Goal: Task Accomplishment & Management: Use online tool/utility

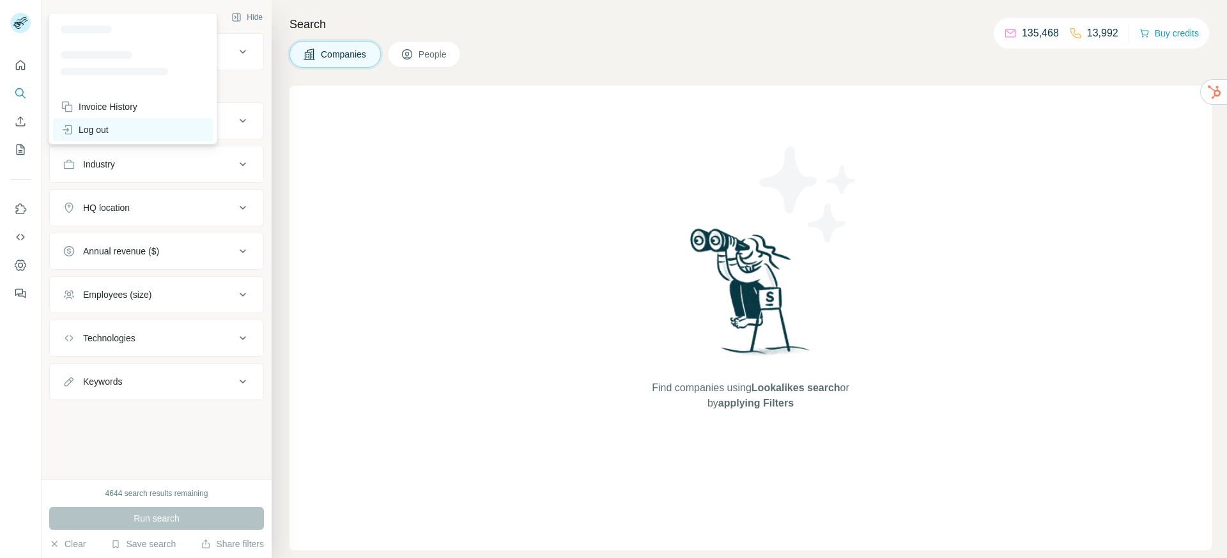
click at [90, 129] on div "Log out" at bounding box center [85, 129] width 48 height 13
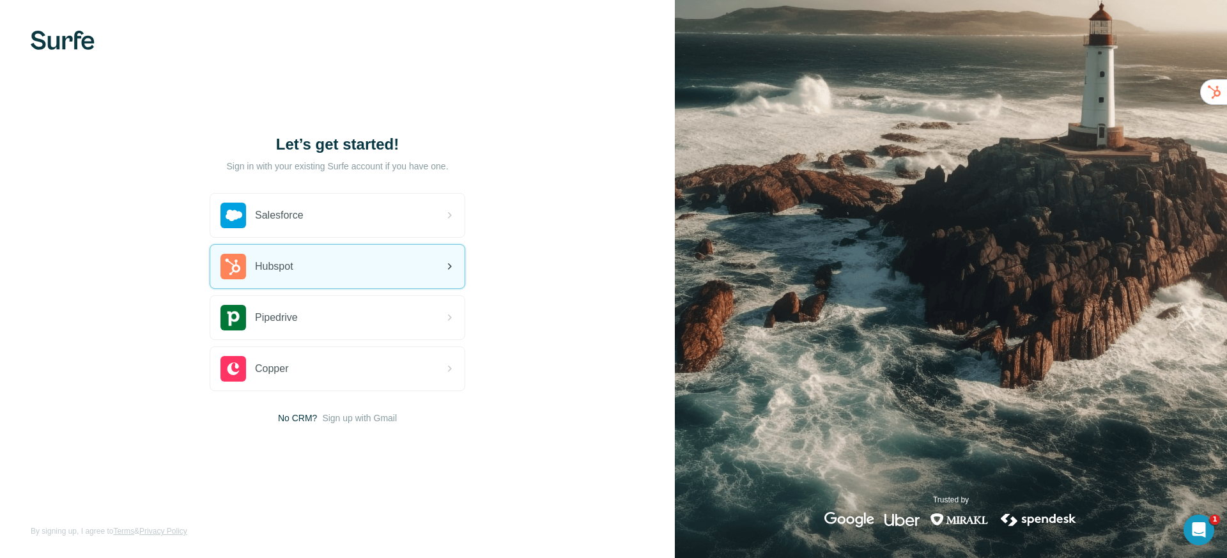
click at [305, 263] on div "Hubspot" at bounding box center [337, 266] width 254 height 43
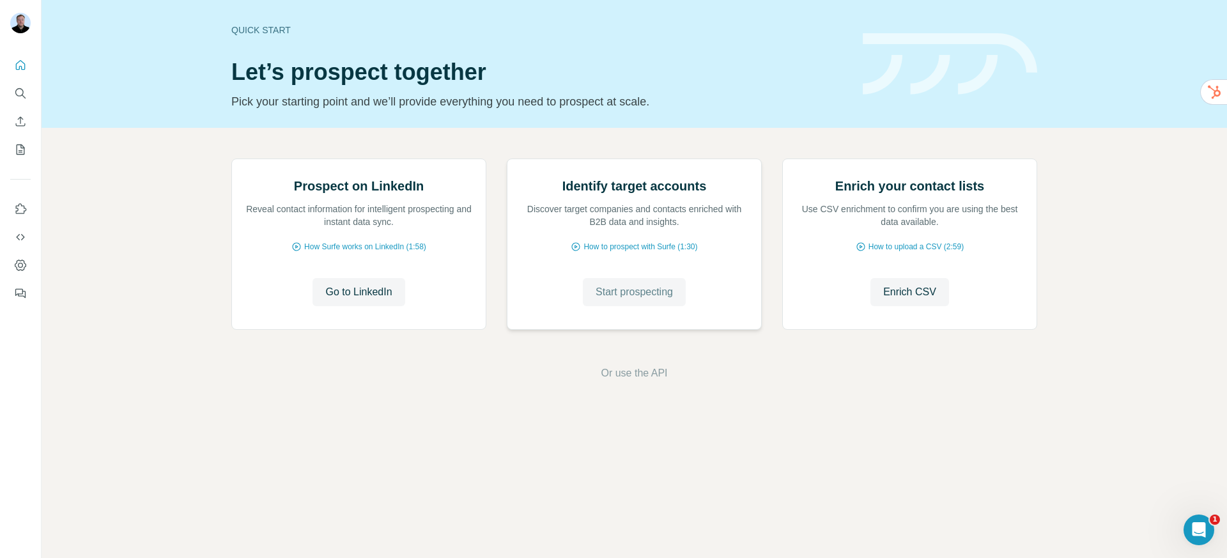
click at [630, 300] on span "Start prospecting" at bounding box center [634, 291] width 77 height 15
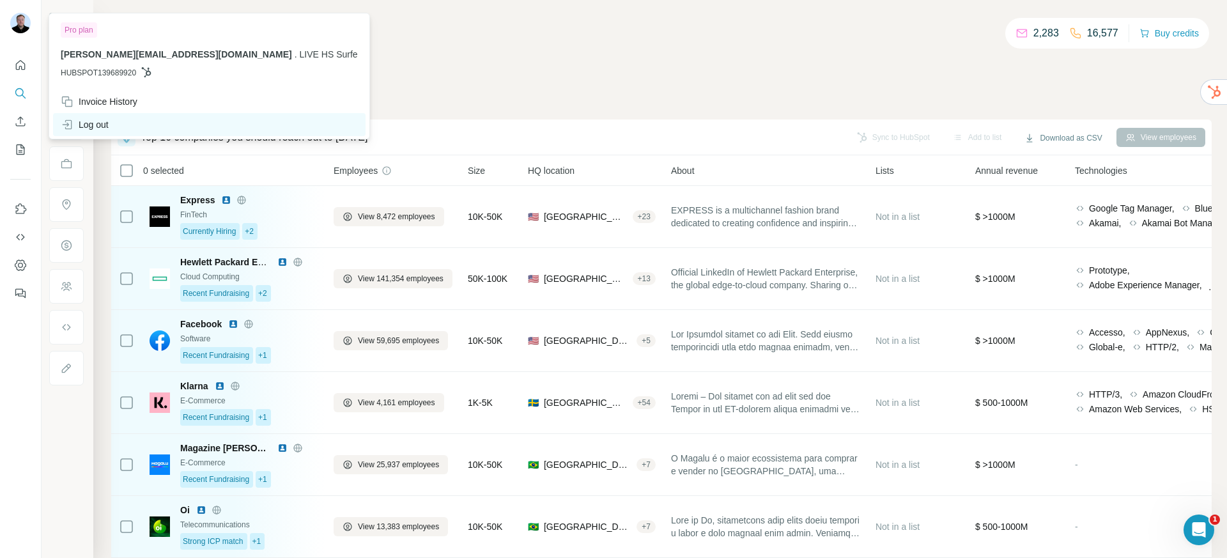
click at [104, 130] on div "Log out" at bounding box center [85, 124] width 48 height 13
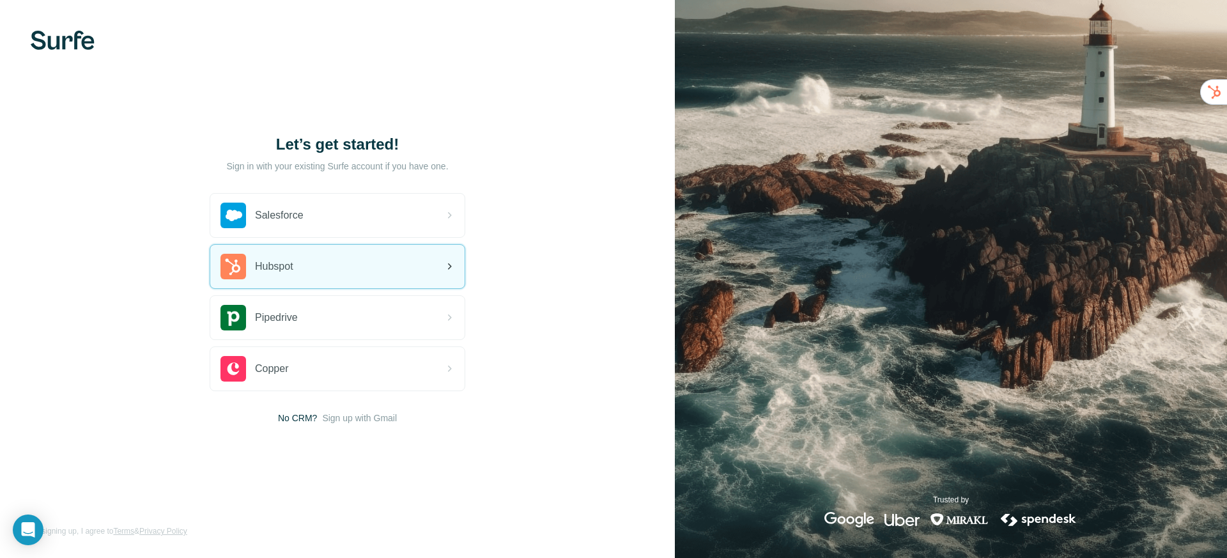
click at [277, 254] on div "Hubspot" at bounding box center [257, 267] width 73 height 26
